Goal: Entertainment & Leisure: Consume media (video, audio)

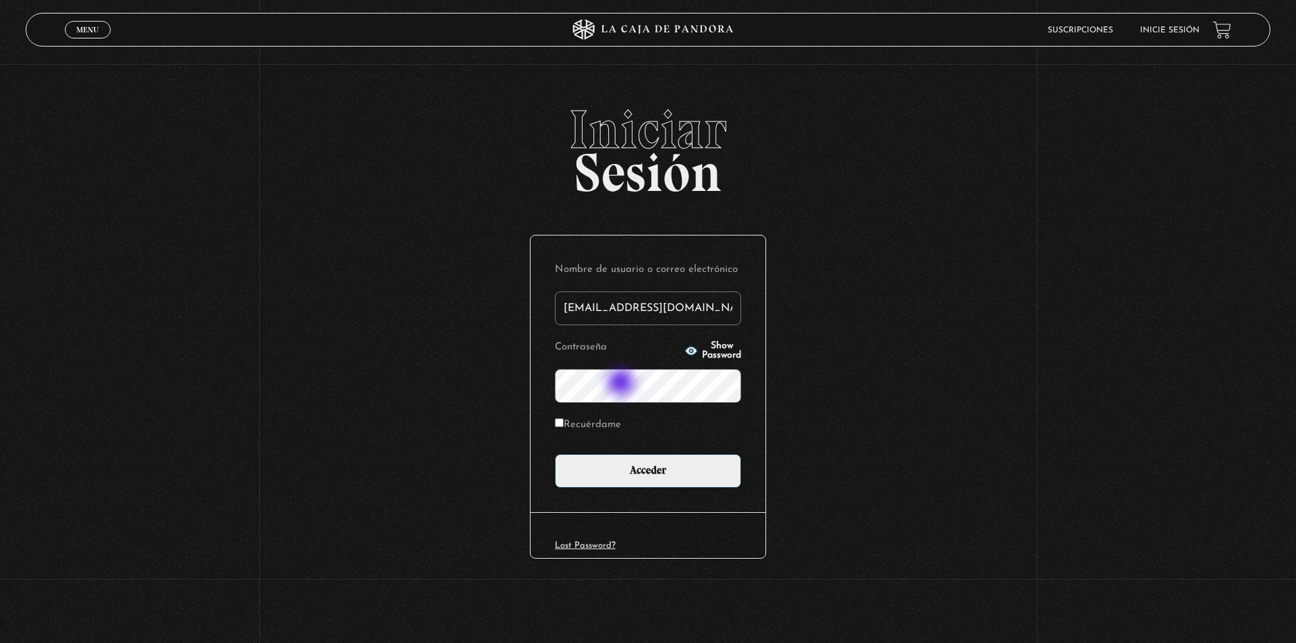
click at [555, 454] on input "Acceder" at bounding box center [648, 471] width 186 height 34
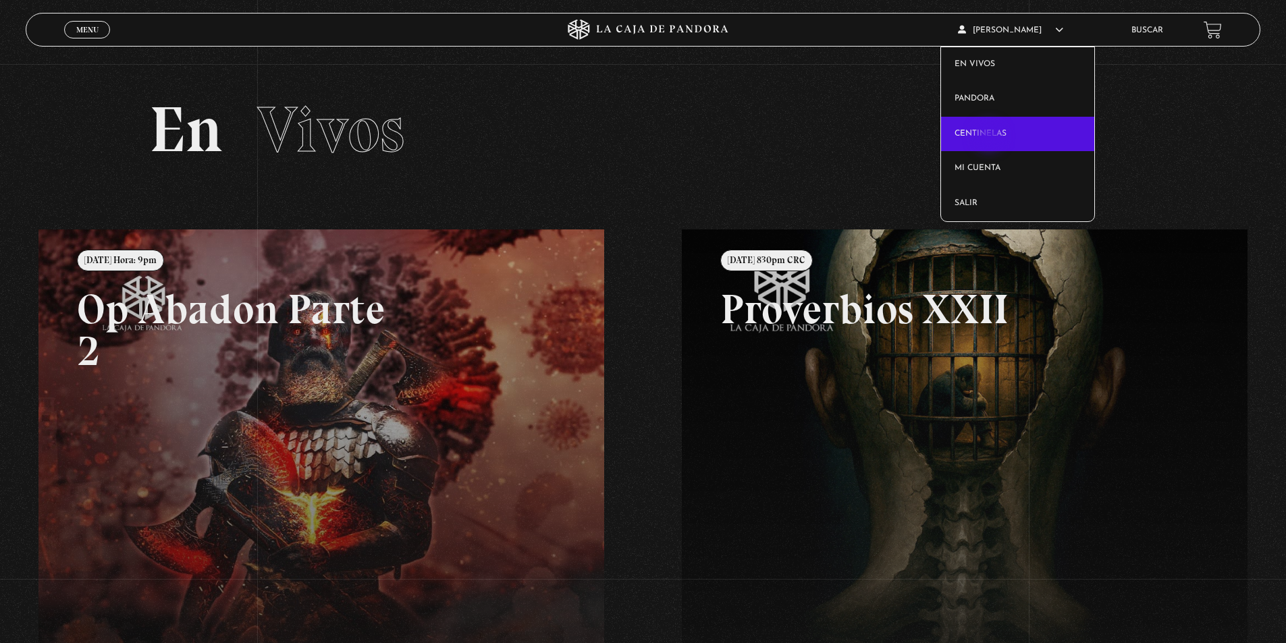
click at [990, 127] on link "Centinelas" at bounding box center [1017, 134] width 153 height 35
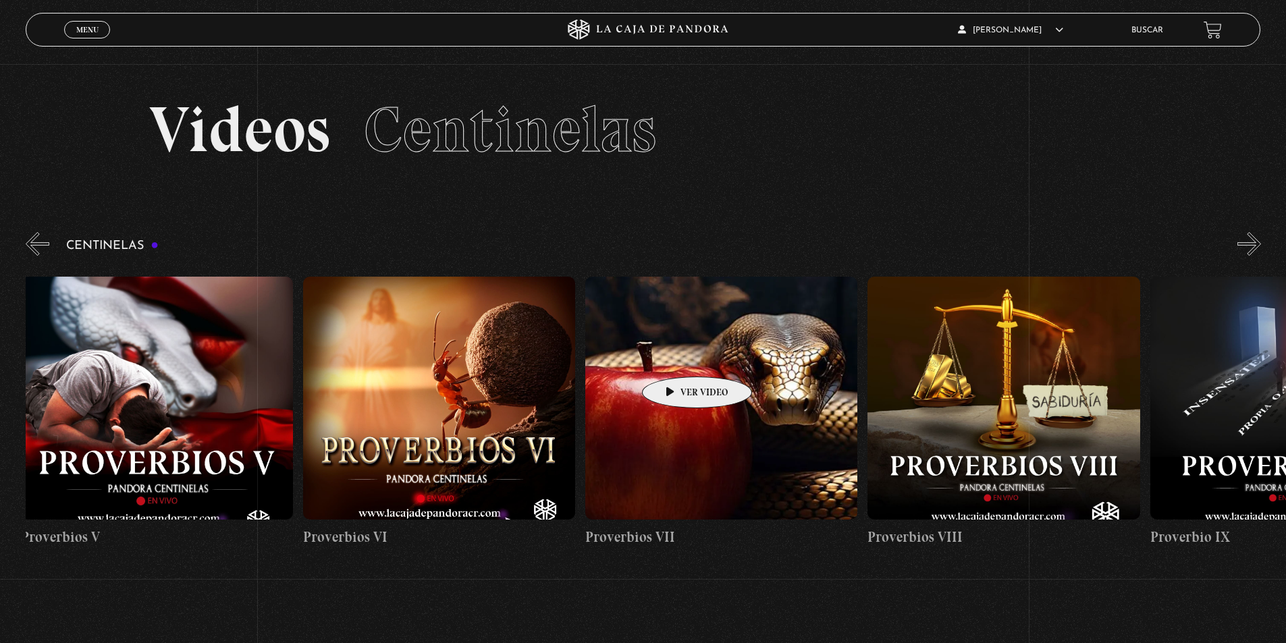
scroll to position [0, 2869]
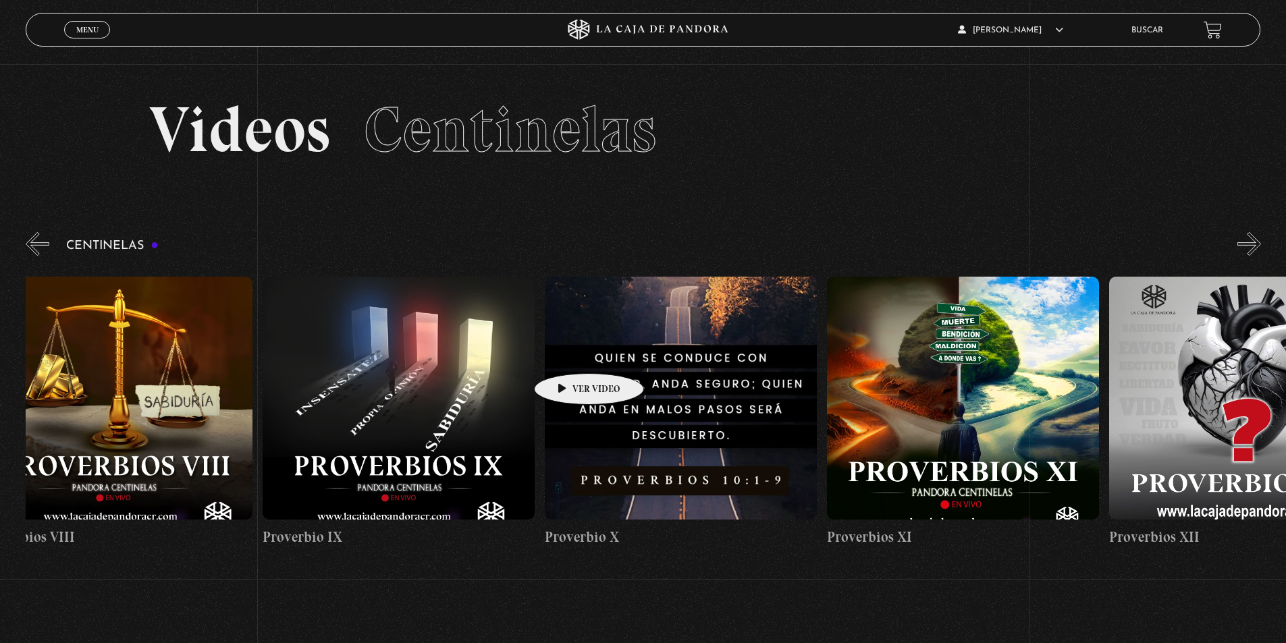
drag, startPoint x: 1142, startPoint y: 366, endPoint x: 568, endPoint y: 353, distance: 574.0
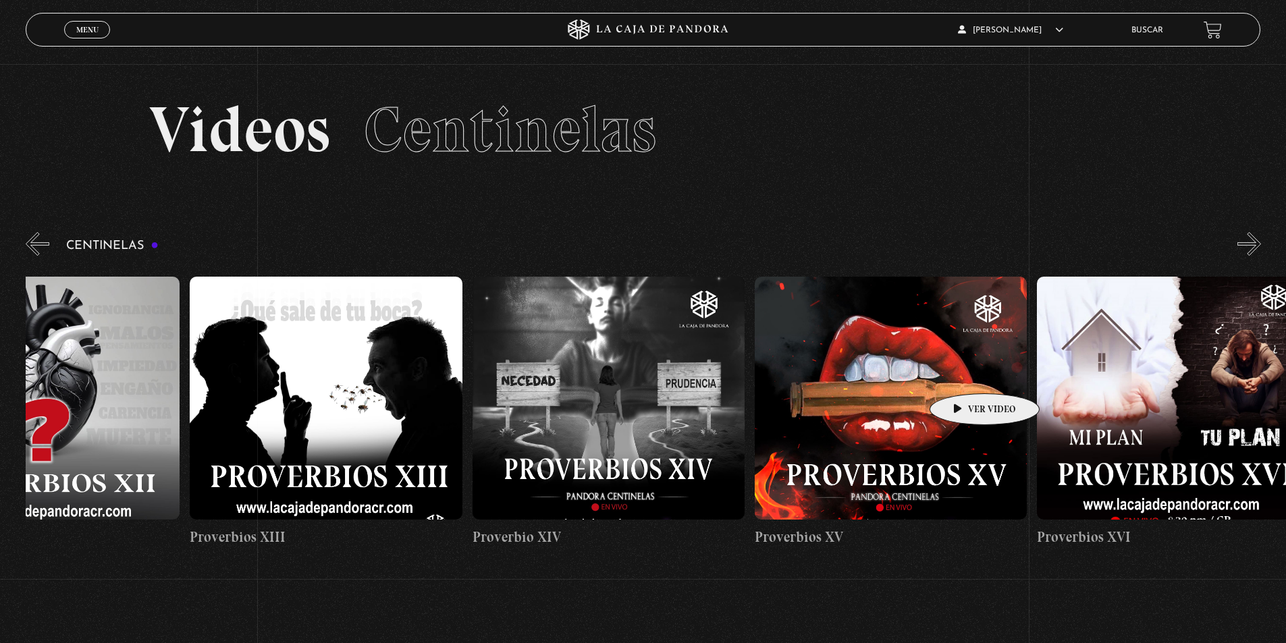
scroll to position [0, 4064]
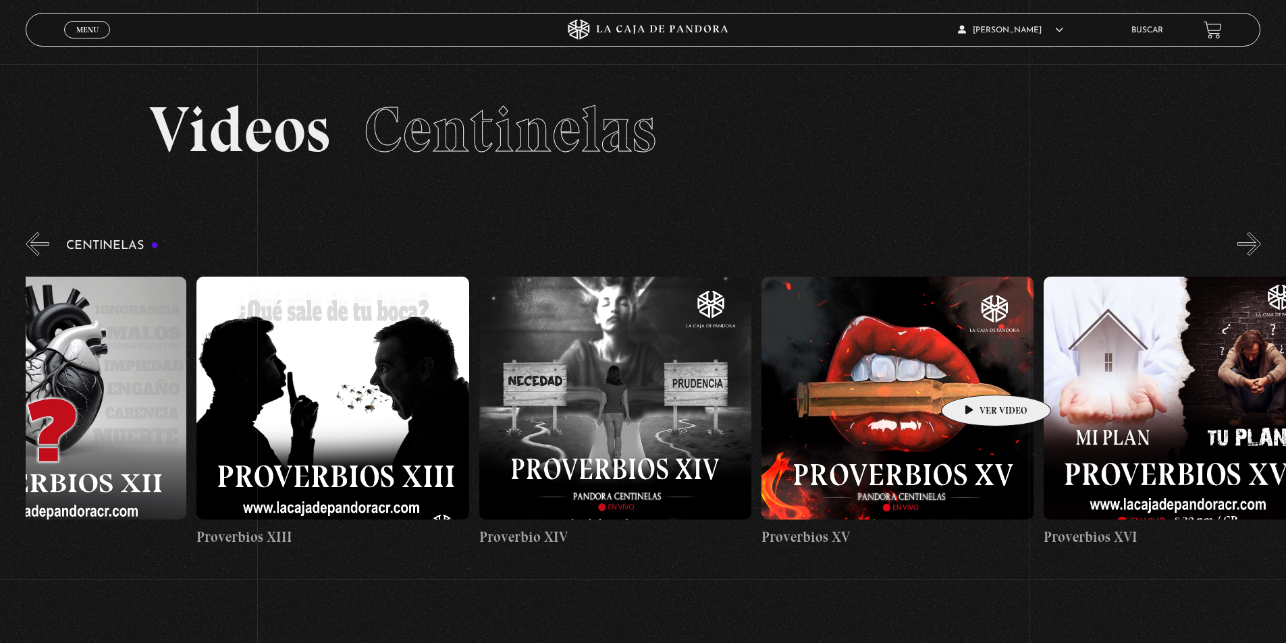
drag, startPoint x: 1214, startPoint y: 369, endPoint x: 975, endPoint y: 375, distance: 239.1
click at [276, 359] on figure at bounding box center [332, 398] width 272 height 243
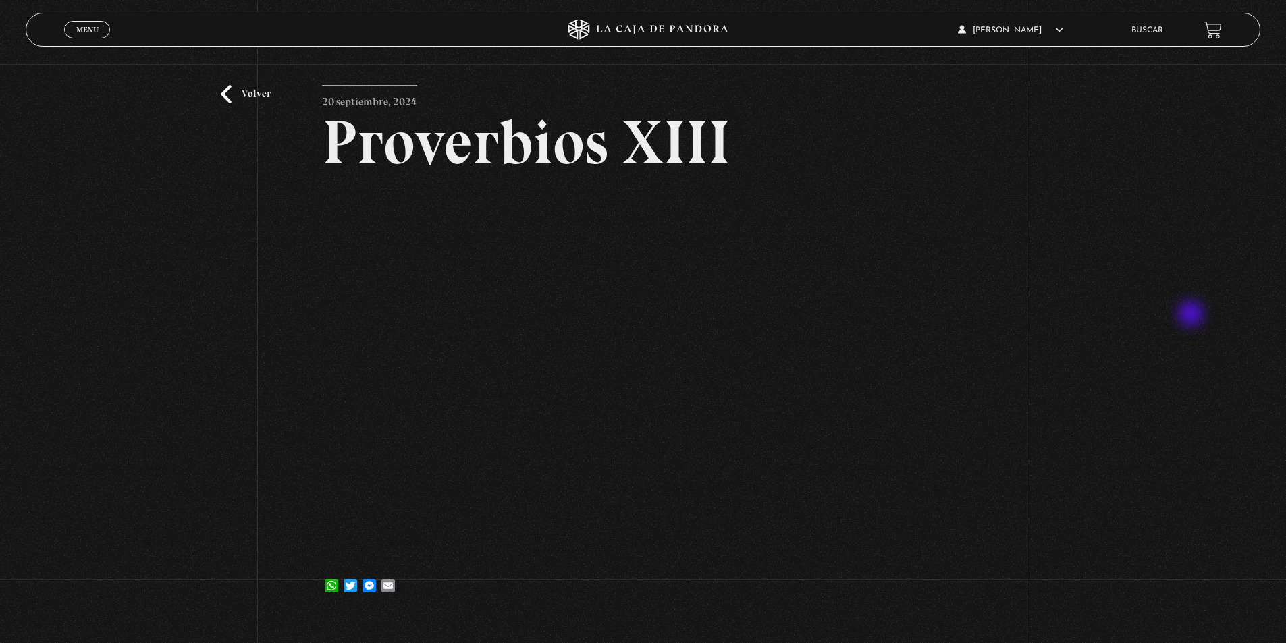
scroll to position [68, 0]
